Goal: Find specific page/section: Find specific page/section

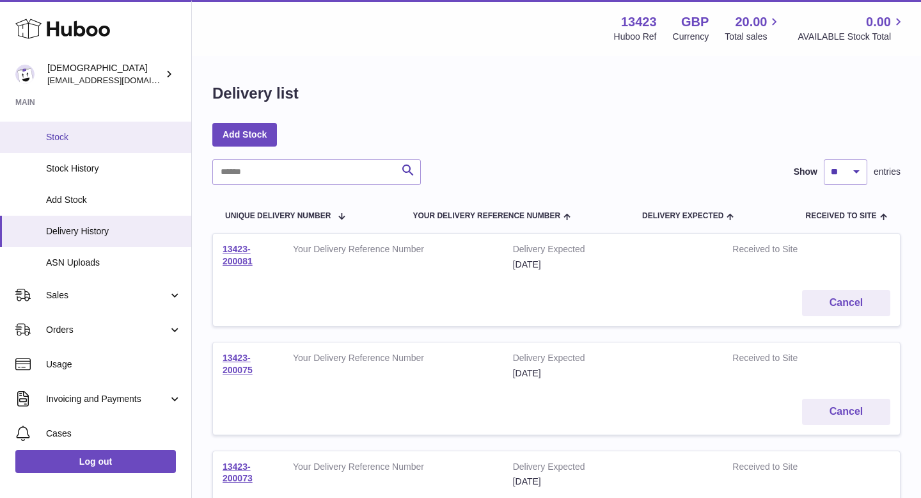
scroll to position [157, 0]
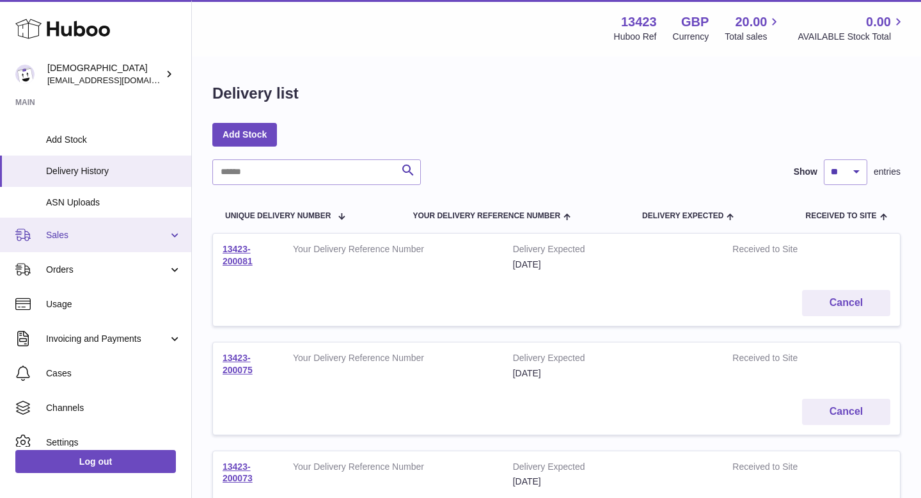
click at [116, 241] on link "Sales" at bounding box center [95, 234] width 191 height 35
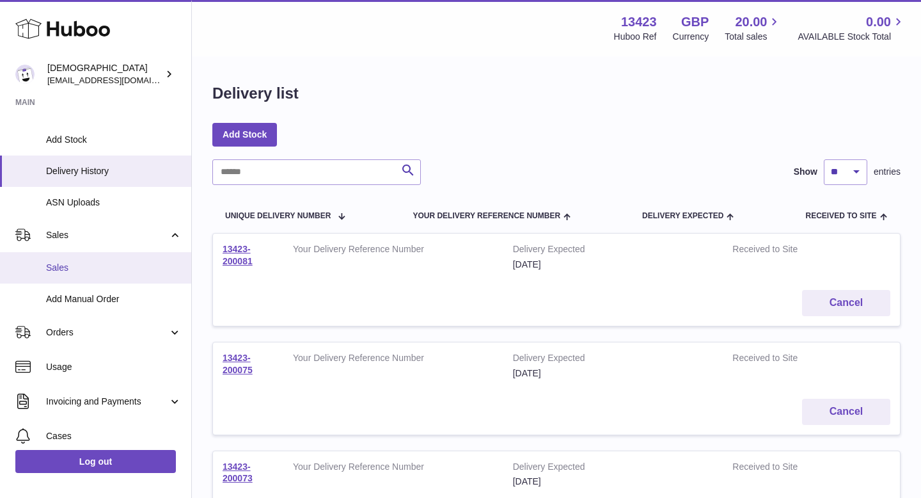
click at [112, 267] on span "Sales" at bounding box center [114, 268] width 136 height 12
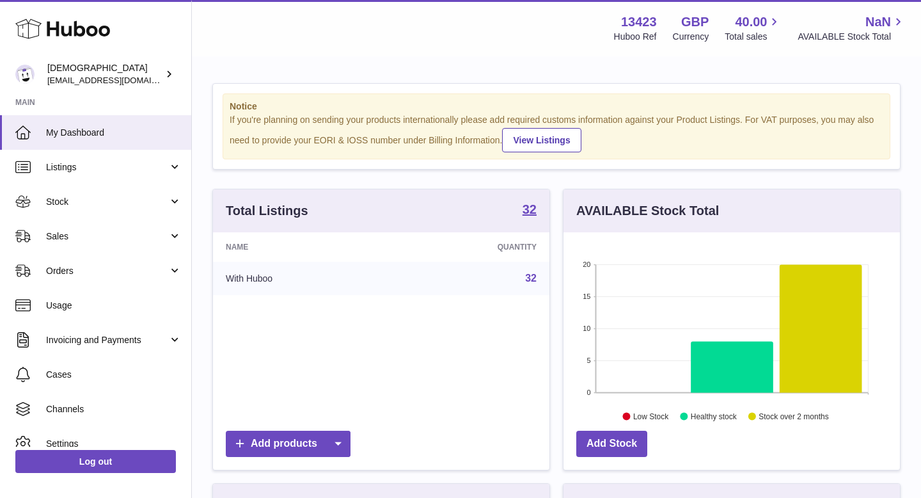
scroll to position [200, 336]
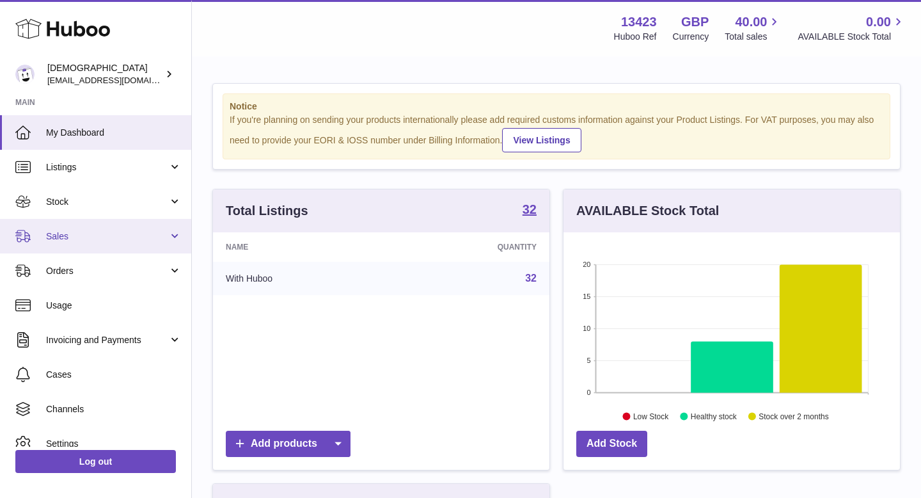
click at [110, 235] on span "Sales" at bounding box center [107, 236] width 122 height 12
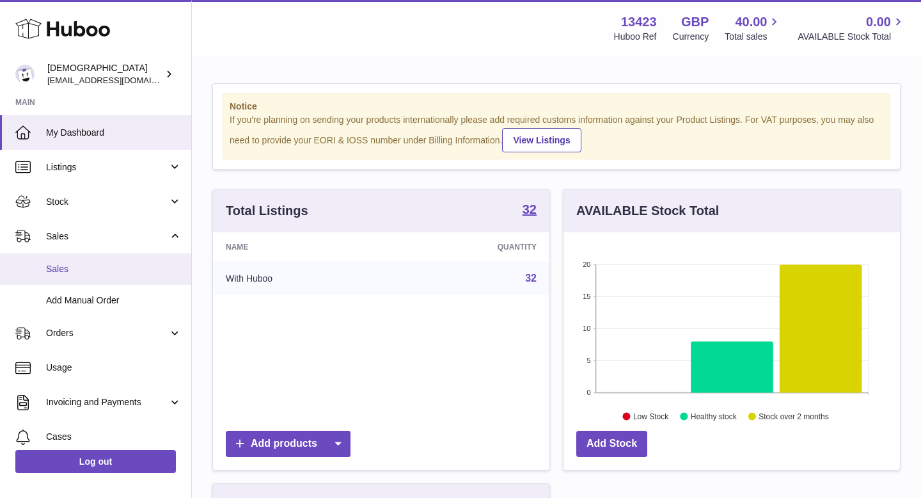
click at [107, 264] on span "Sales" at bounding box center [114, 269] width 136 height 12
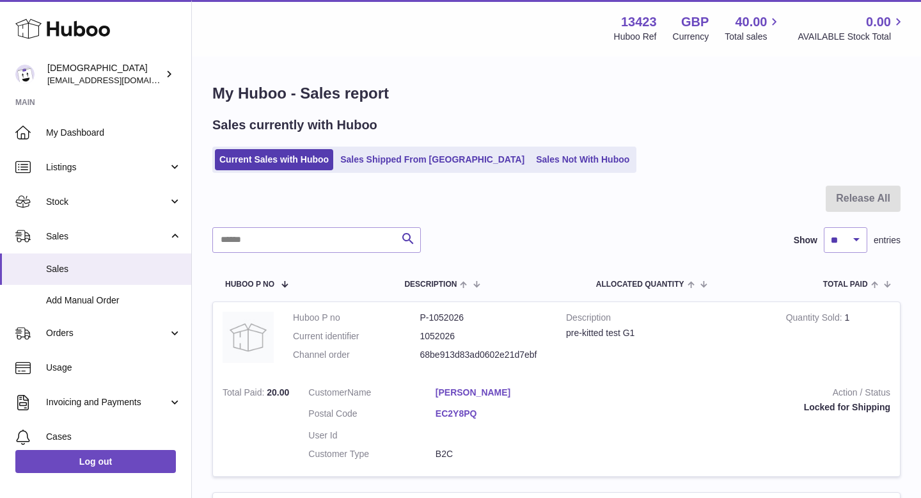
click at [446, 397] on link "Stuart Reid" at bounding box center [498, 392] width 127 height 12
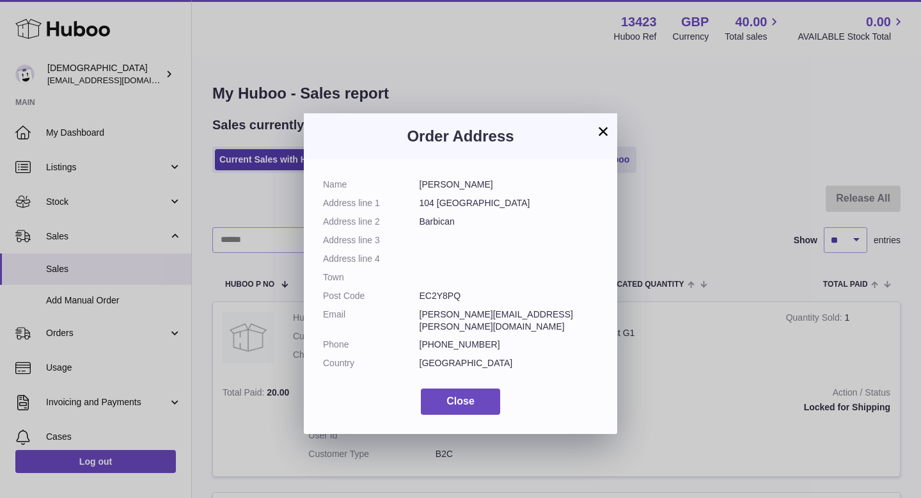
click at [600, 131] on button "×" at bounding box center [602, 130] width 15 height 15
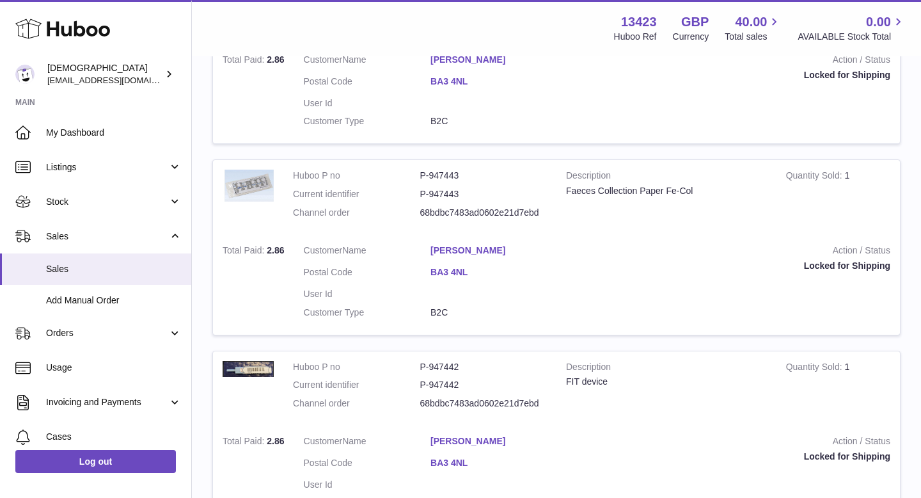
scroll to position [1349, 0]
